Goal: Transaction & Acquisition: Purchase product/service

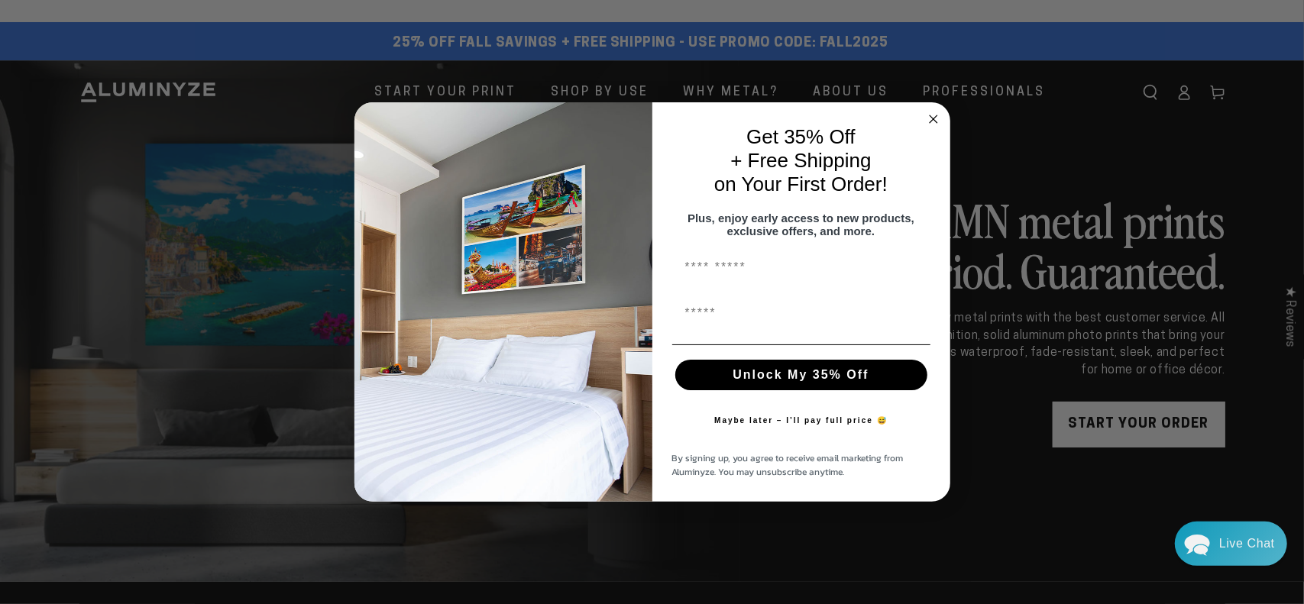
click at [931, 111] on circle "Close dialog" at bounding box center [933, 119] width 18 height 18
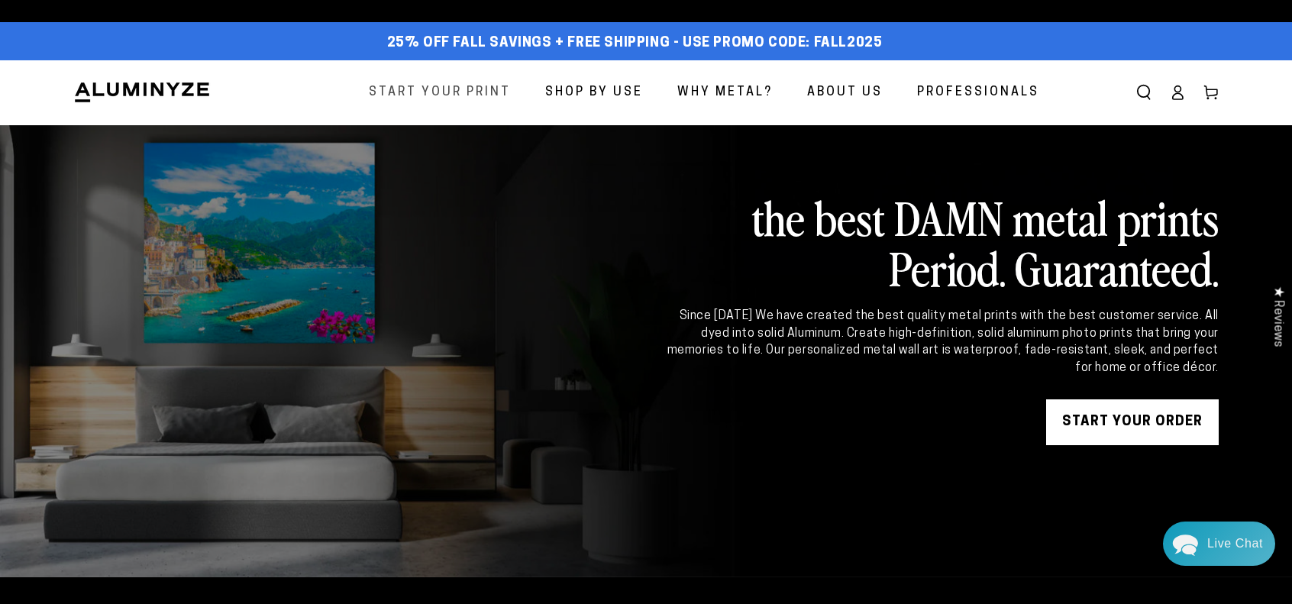
click at [442, 95] on span "Start Your Print" at bounding box center [440, 93] width 142 height 22
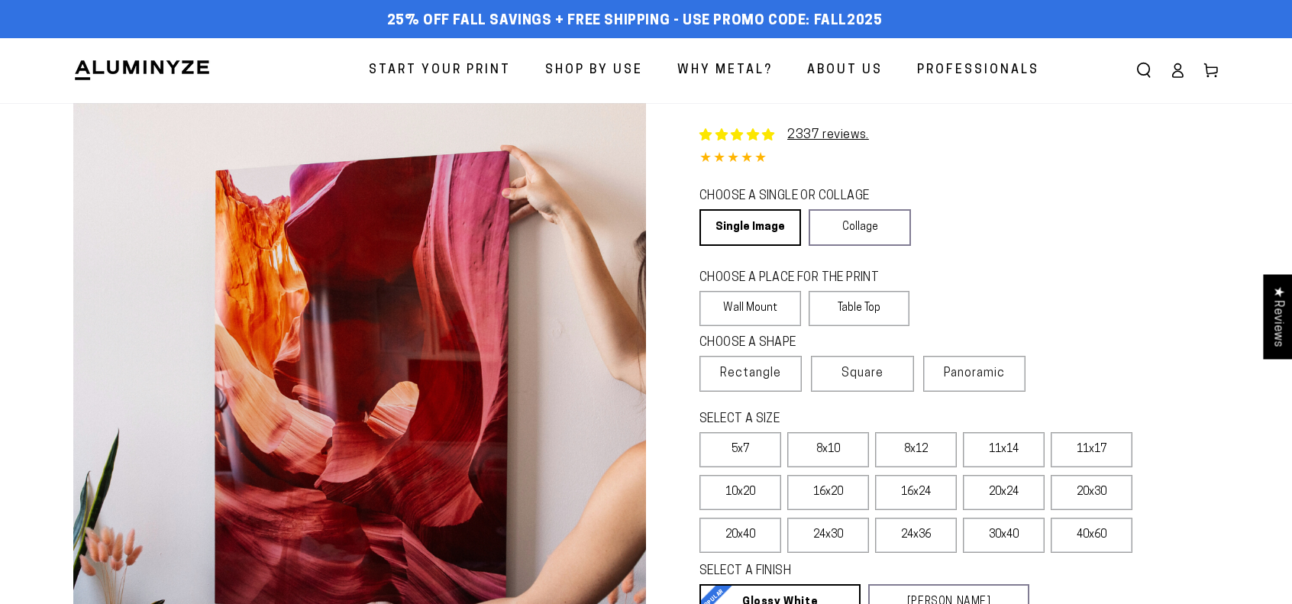
select select "**********"
click at [750, 306] on label "Wall Mount" at bounding box center [751, 308] width 102 height 35
click at [765, 380] on span "Rectangle" at bounding box center [750, 373] width 61 height 18
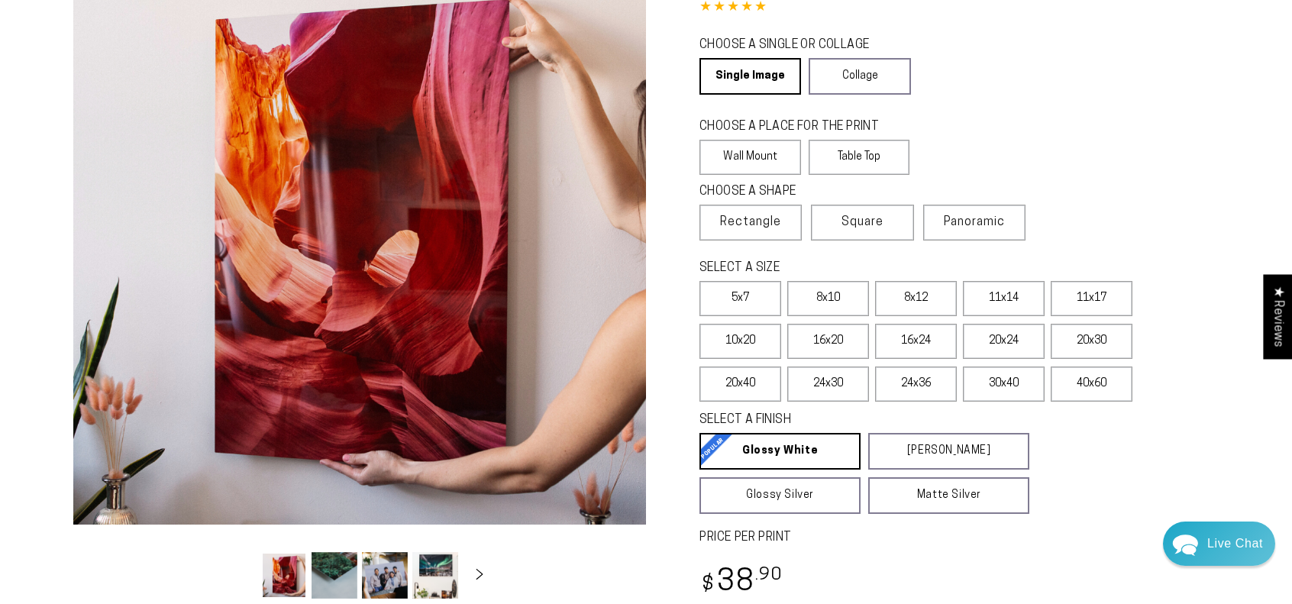
scroll to position [153, 0]
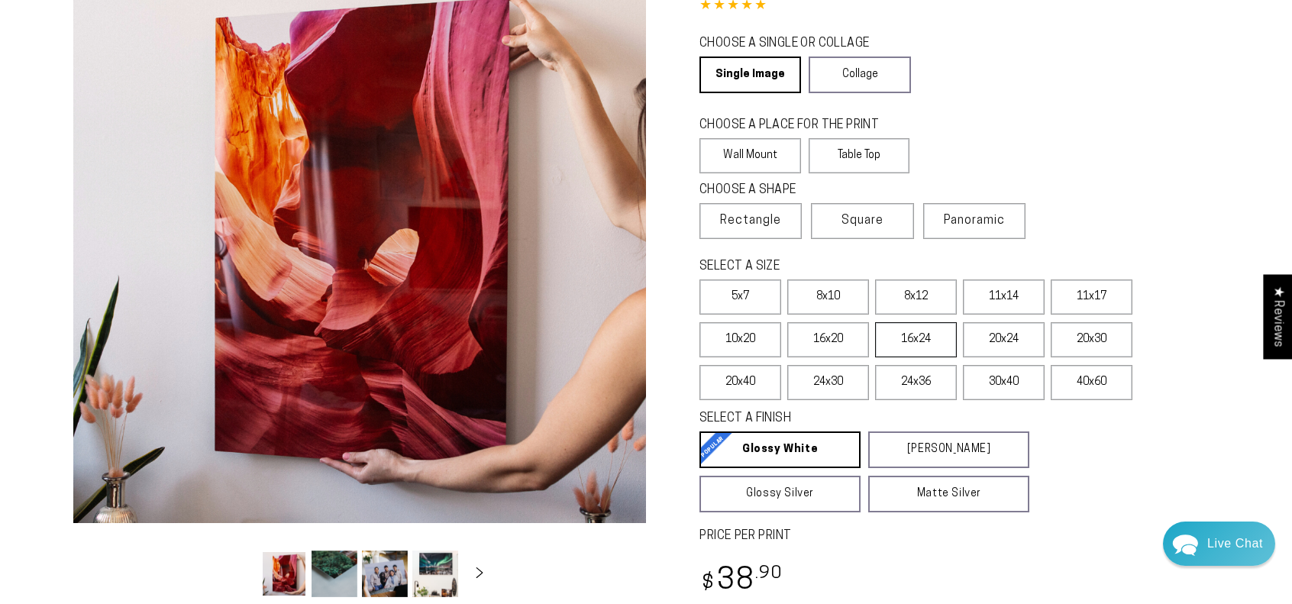
click at [906, 346] on label "16x24" at bounding box center [916, 339] width 82 height 35
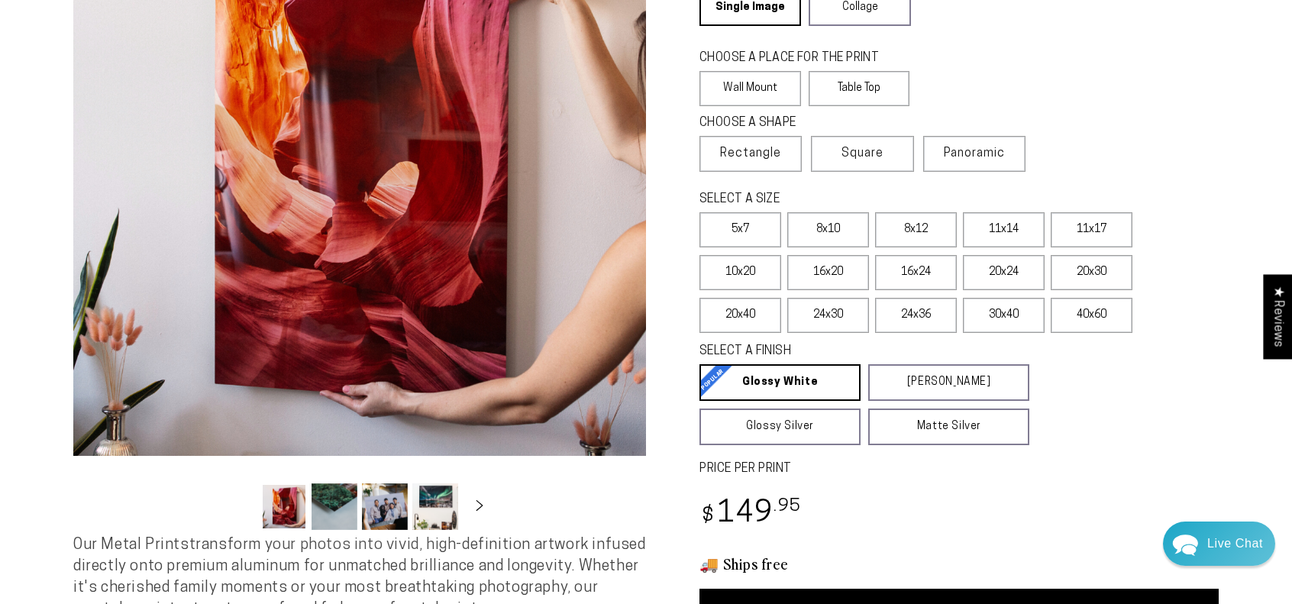
scroll to position [229, 0]
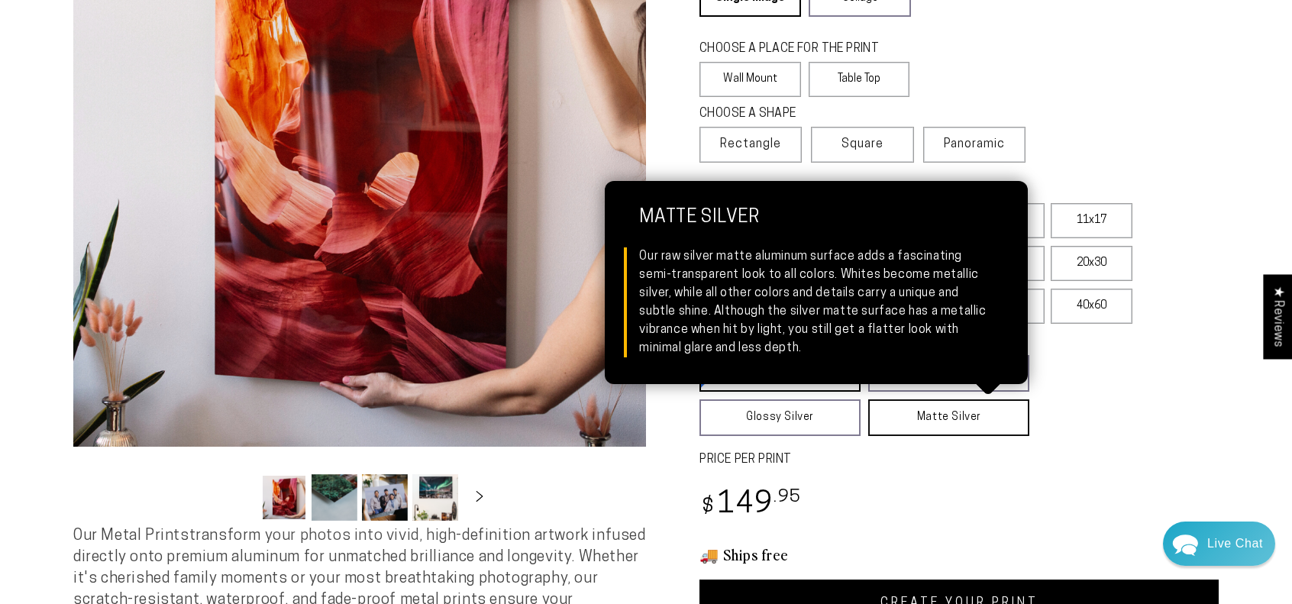
click at [930, 425] on link "Matte Silver Matte Silver Our raw silver matte aluminum surface adds a fascinat…" at bounding box center [948, 417] width 161 height 37
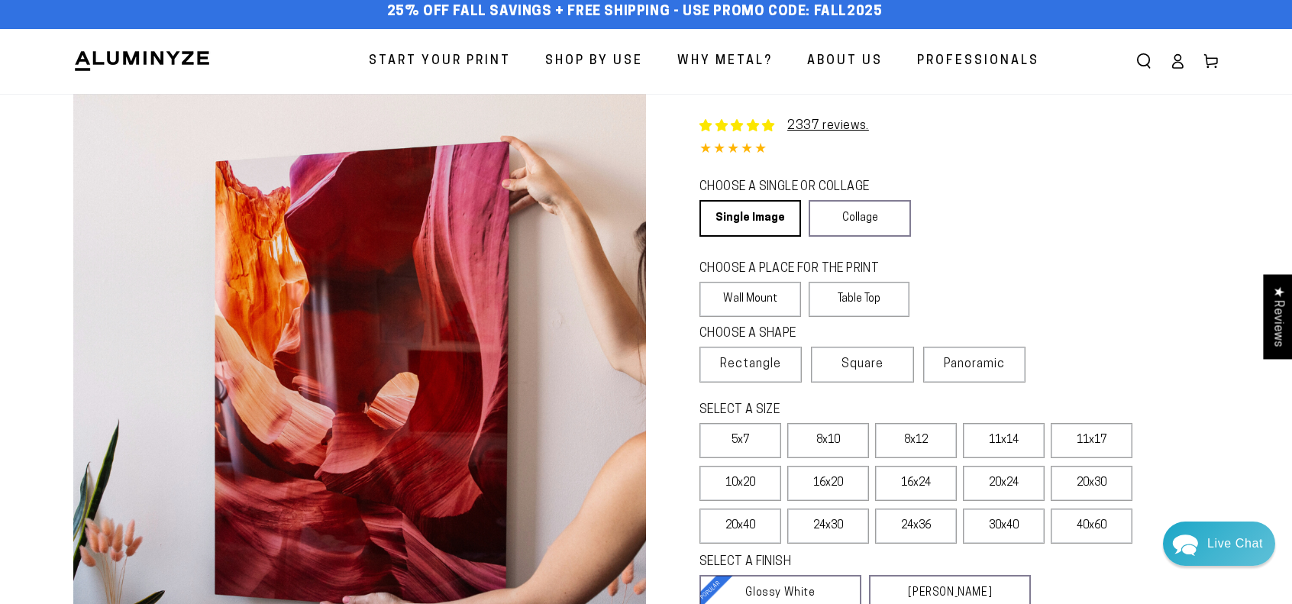
scroll to position [0, 0]
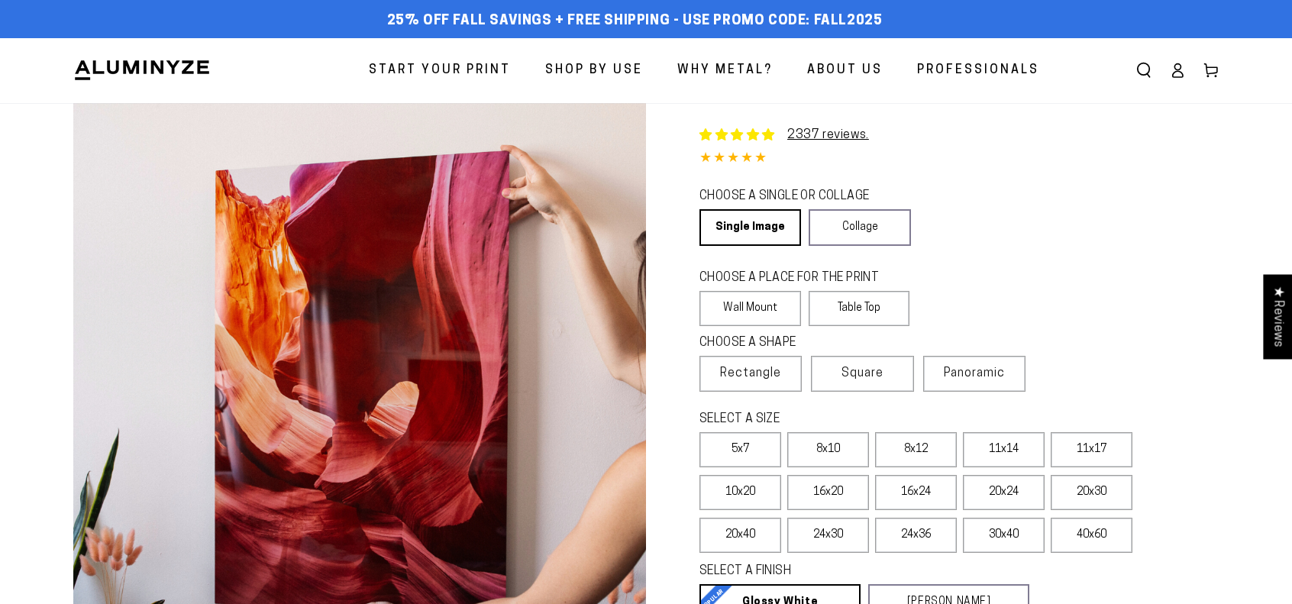
select select "**********"
